Goal: Transaction & Acquisition: Purchase product/service

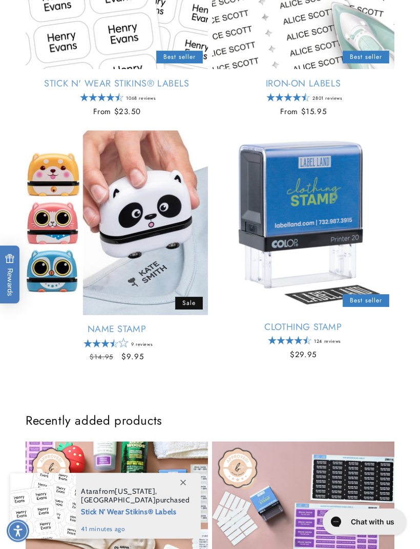
scroll to position [407, 0]
click at [327, 321] on link "Clothing Stamp" at bounding box center [303, 327] width 182 height 12
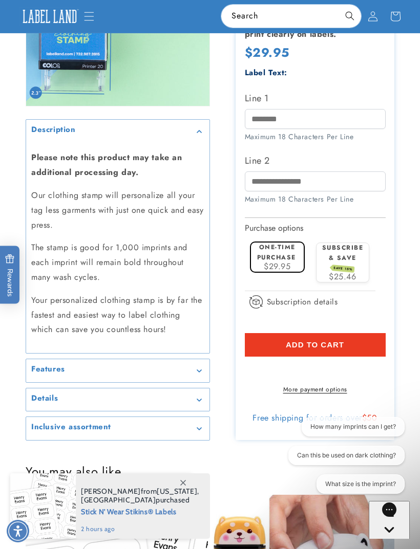
scroll to position [1305, 0]
click at [197, 397] on div "Details" at bounding box center [117, 401] width 173 height 8
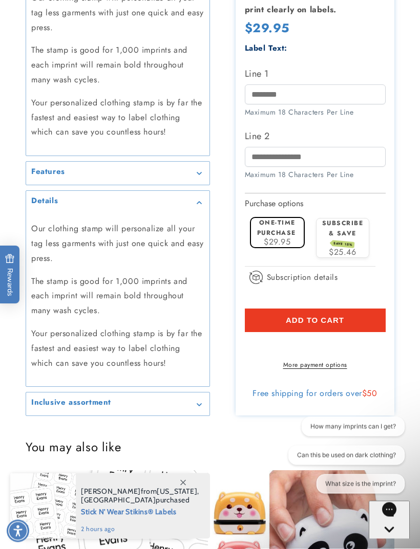
scroll to position [1504, 0]
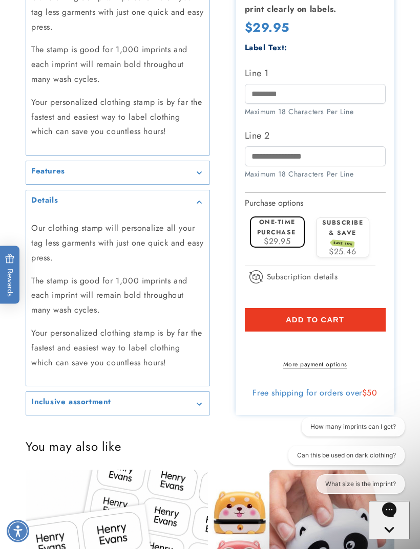
click at [191, 169] on div "Features" at bounding box center [117, 173] width 173 height 8
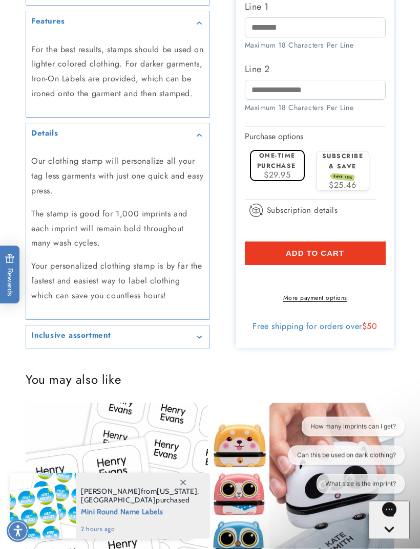
click at [194, 340] on div "Inclusive assortment" at bounding box center [117, 338] width 173 height 8
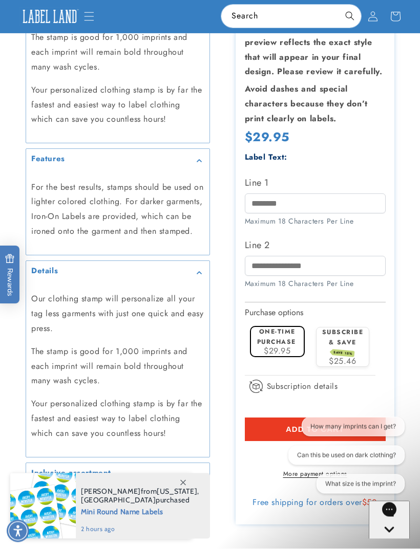
scroll to position [1515, 0]
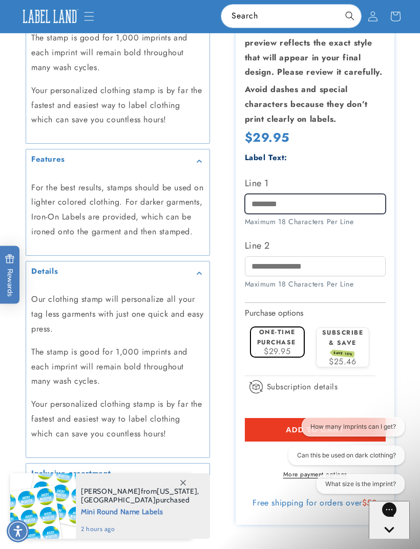
click at [262, 194] on input "Line 1" at bounding box center [315, 204] width 141 height 20
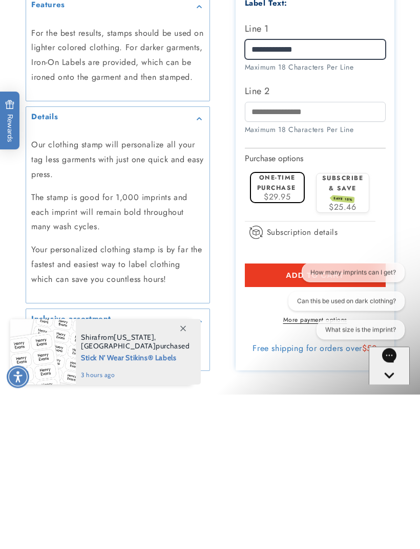
type input "**********"
click at [305, 426] on span "Add to cart" at bounding box center [315, 430] width 58 height 9
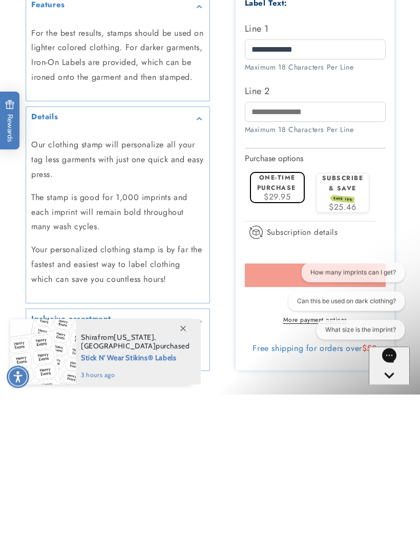
scroll to position [1670, 0]
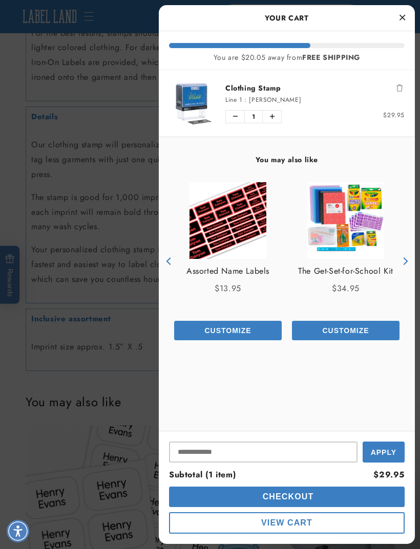
click at [114, 257] on div at bounding box center [210, 274] width 420 height 549
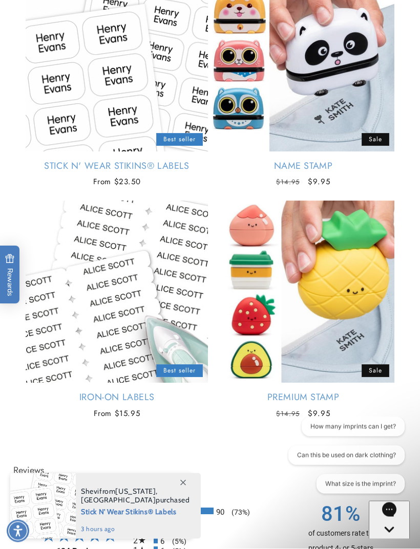
scroll to position [2126, 0]
click at [134, 392] on link "Iron-On Labels" at bounding box center [117, 398] width 182 height 12
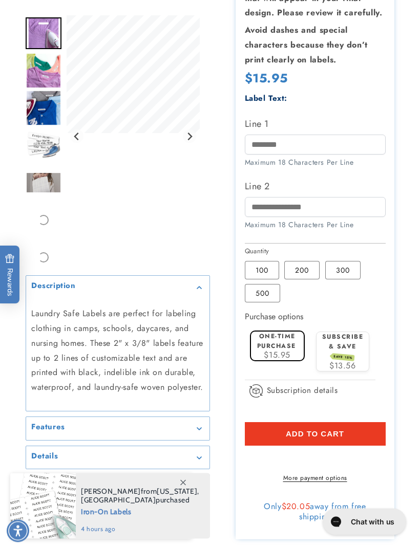
scroll to position [254, 0]
click at [256, 155] on input "Line 1" at bounding box center [315, 145] width 141 height 20
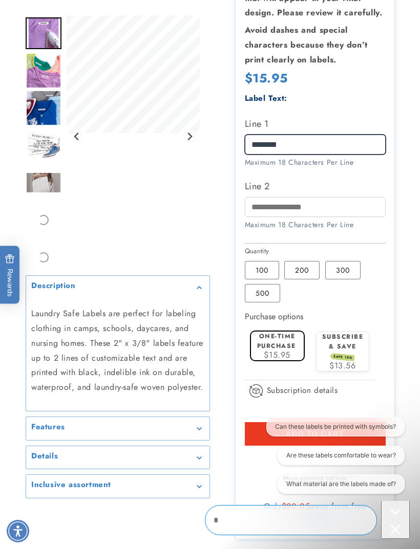
scroll to position [0, 0]
type input "**********"
